Goal: Find specific page/section: Find specific page/section

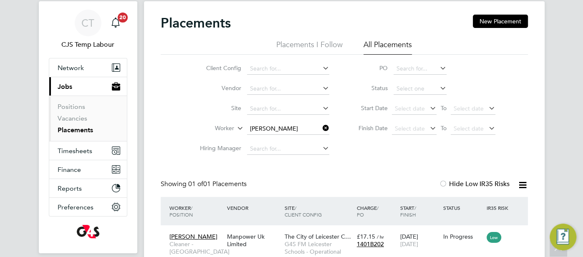
scroll to position [8, 39]
click at [81, 71] on span "Network" at bounding box center [71, 68] width 26 height 8
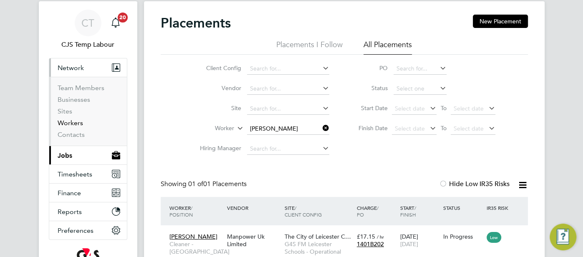
click at [78, 124] on link "Workers" at bounding box center [70, 123] width 25 height 8
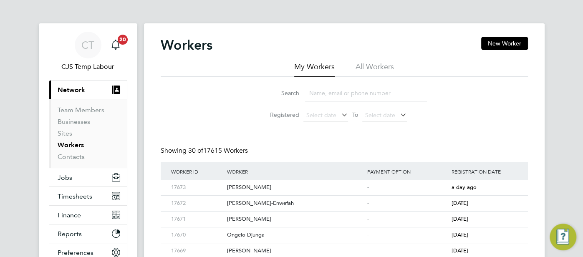
click at [375, 61] on div "Workers New Worker" at bounding box center [344, 49] width 367 height 25
click at [373, 62] on li "All Workers" at bounding box center [375, 69] width 38 height 15
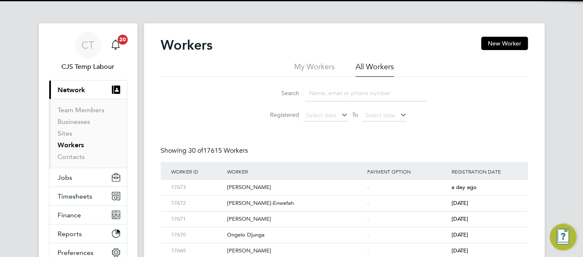
click at [340, 90] on input at bounding box center [366, 93] width 122 height 16
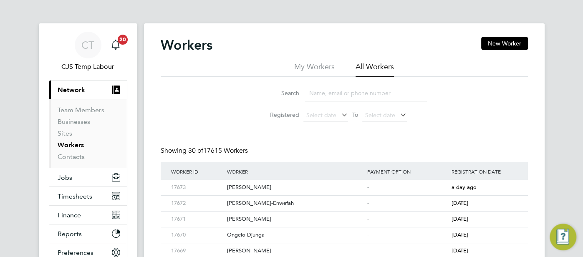
paste input "Bright Akuoko"
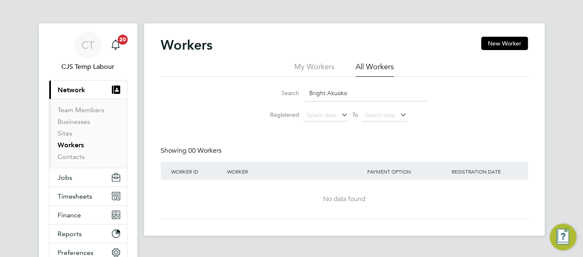
click at [348, 97] on input "Bright Akuoko" at bounding box center [366, 93] width 122 height 16
drag, startPoint x: 336, startPoint y: 87, endPoint x: 300, endPoint y: 91, distance: 36.1
click at [299, 91] on div "Search Bright a" at bounding box center [344, 93] width 165 height 16
paste input "[PERSON_NAME]"
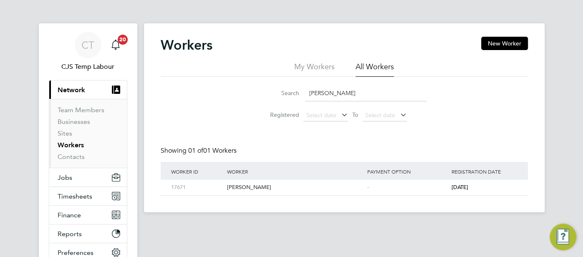
drag, startPoint x: 378, startPoint y: 91, endPoint x: 311, endPoint y: 91, distance: 66.8
click at [311, 91] on input "[PERSON_NAME]" at bounding box center [366, 93] width 122 height 16
type input "J"
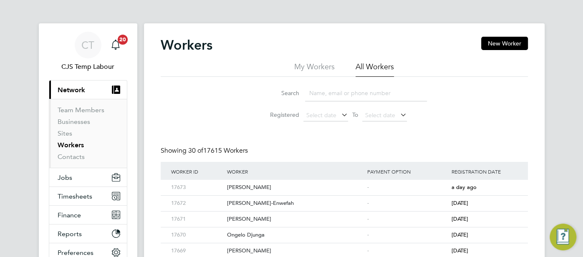
paste input "[PERSON_NAME]"
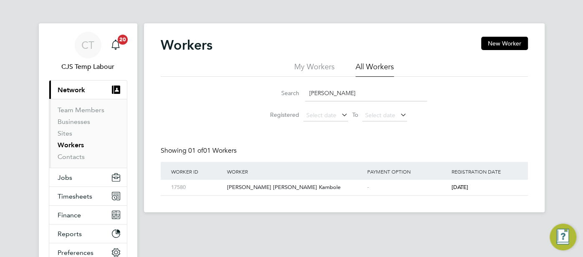
drag, startPoint x: 346, startPoint y: 93, endPoint x: 306, endPoint y: 93, distance: 40.1
click at [306, 93] on input "[PERSON_NAME]" at bounding box center [366, 93] width 122 height 16
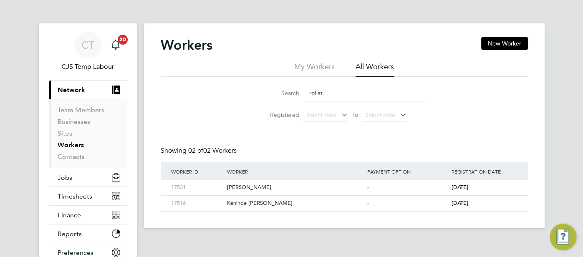
type input "rofiat"
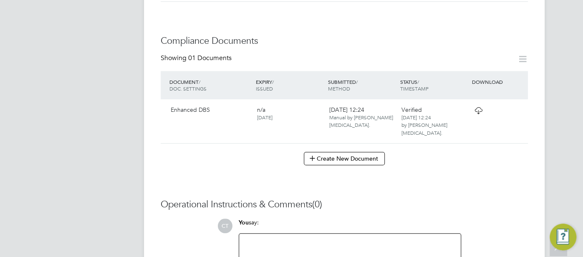
scroll to position [399, 0]
